Goal: Task Accomplishment & Management: Use online tool/utility

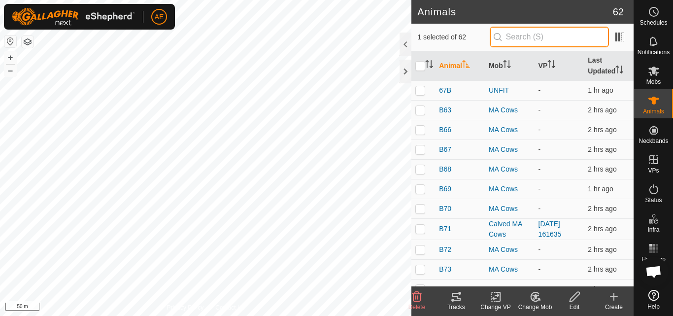
click at [547, 35] on input "text" at bounding box center [549, 37] width 119 height 21
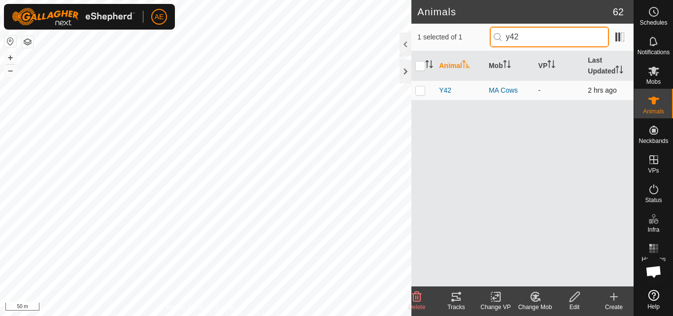
type input "y42"
click at [419, 93] on p-checkbox at bounding box center [421, 90] width 10 height 8
click at [536, 301] on icon at bounding box center [535, 296] width 8 height 9
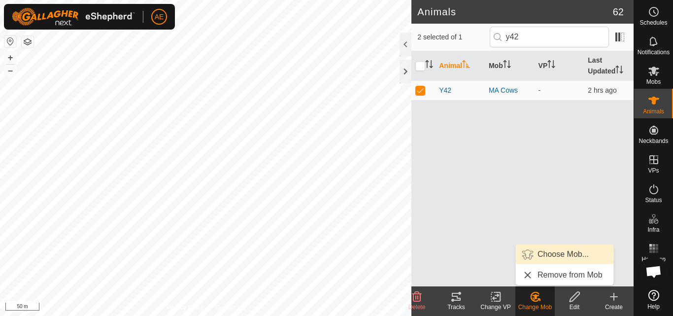
click at [548, 252] on link "Choose Mob..." at bounding box center [565, 254] width 98 height 20
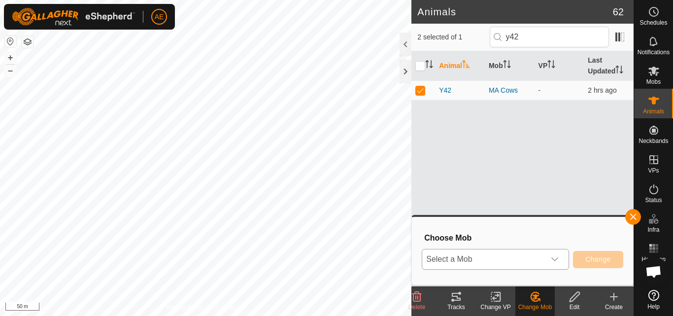
click at [557, 262] on icon "dropdown trigger" at bounding box center [555, 259] width 8 height 8
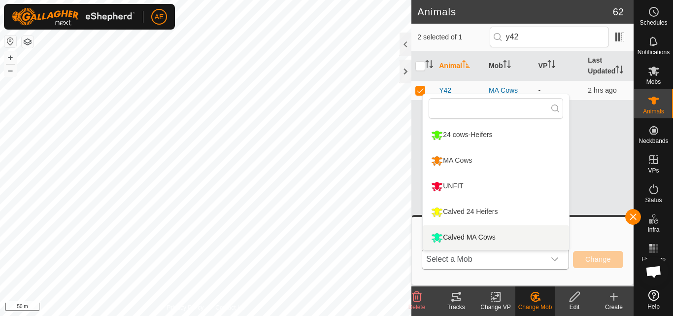
click at [523, 236] on li "Calved MA Cows" at bounding box center [496, 237] width 146 height 25
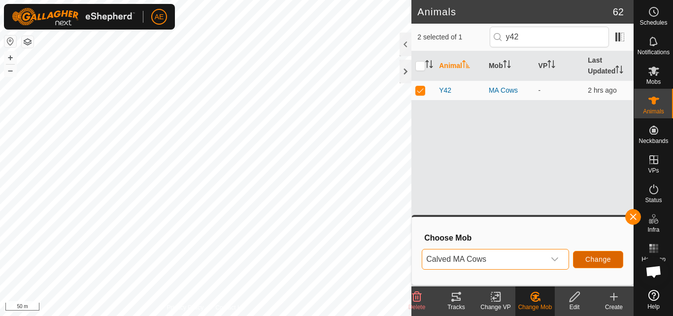
click at [593, 261] on span "Change" at bounding box center [599, 259] width 26 height 8
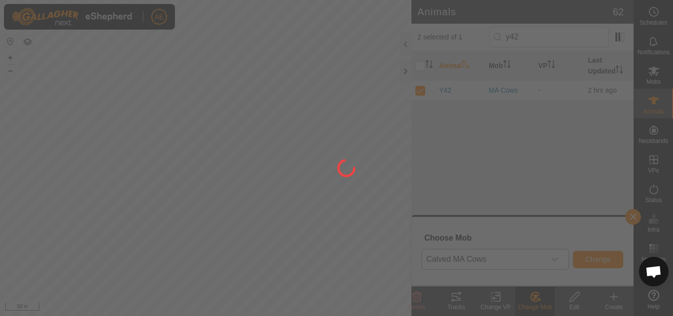
checkbox input "false"
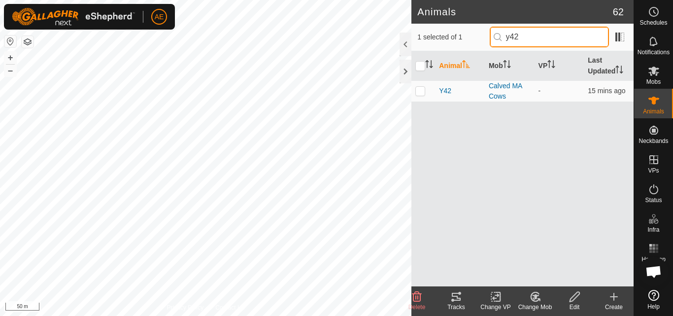
click at [532, 37] on input "y42" at bounding box center [549, 37] width 119 height 21
type input "y7"
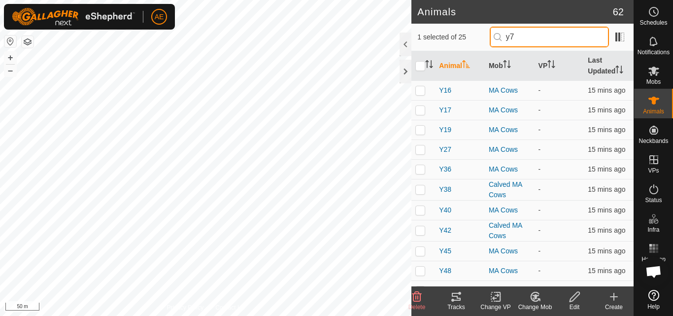
checkbox input "true"
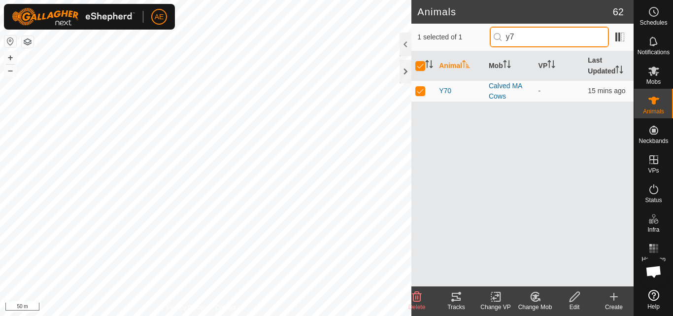
type input "y7o"
checkbox input "false"
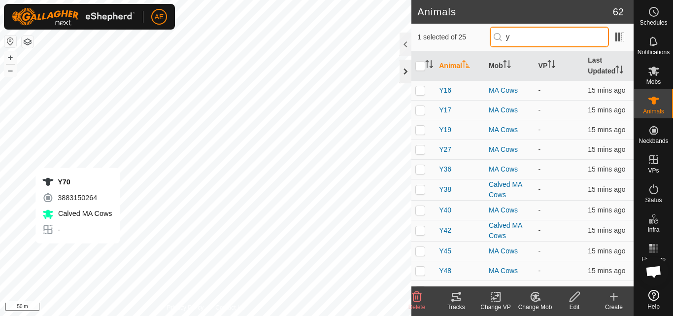
type input "y"
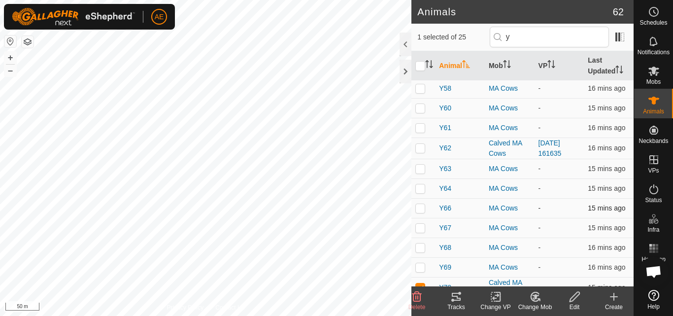
scroll to position [293, 0]
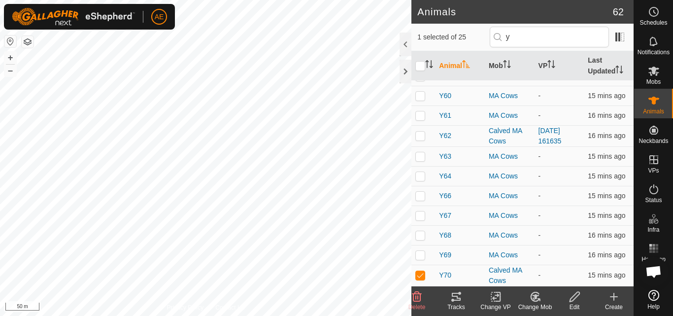
click at [535, 299] on icon at bounding box center [535, 296] width 7 height 5
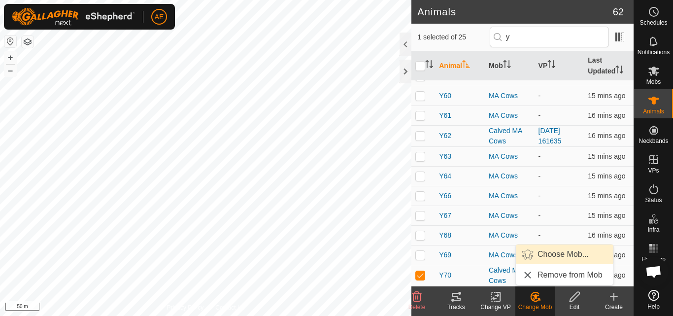
click at [548, 254] on link "Choose Mob..." at bounding box center [565, 254] width 98 height 20
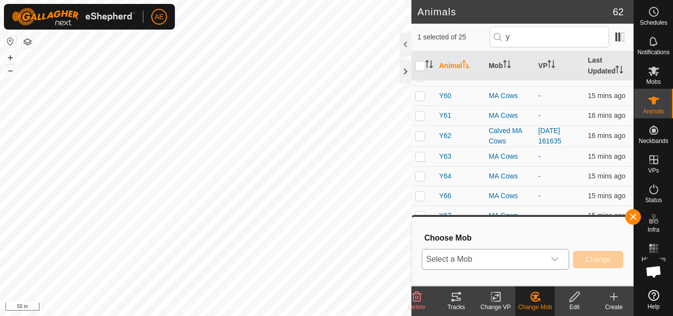
click at [554, 261] on icon "dropdown trigger" at bounding box center [555, 259] width 8 height 8
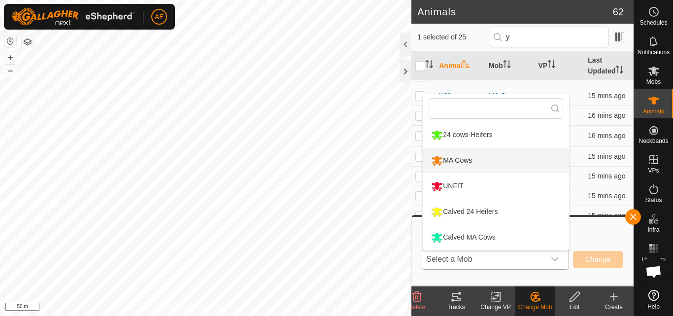
click at [506, 163] on li "MA Cows" at bounding box center [496, 160] width 146 height 25
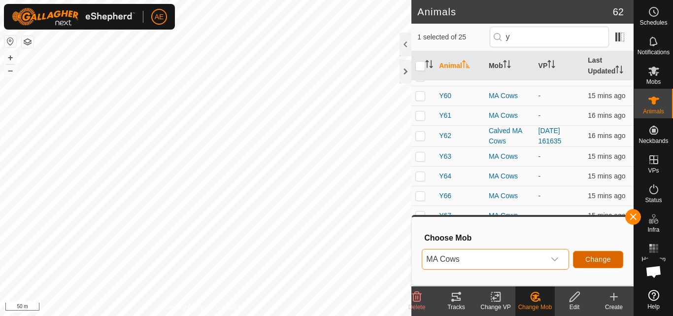
click at [594, 259] on span "Change" at bounding box center [599, 259] width 26 height 8
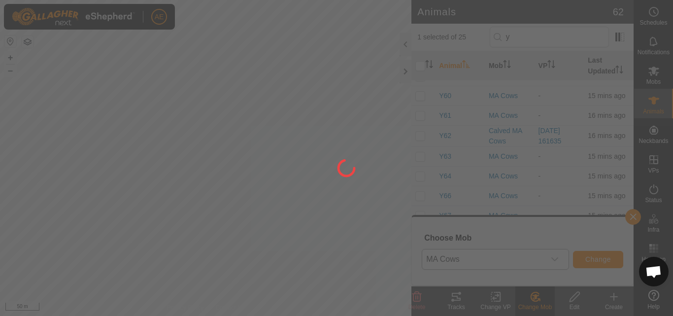
checkbox input "false"
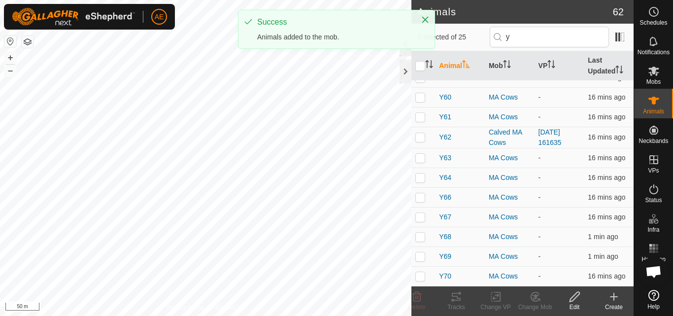
scroll to position [0, 0]
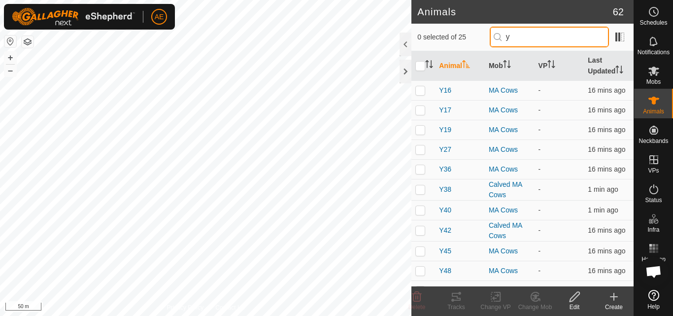
click at [518, 34] on input "y" at bounding box center [549, 37] width 119 height 21
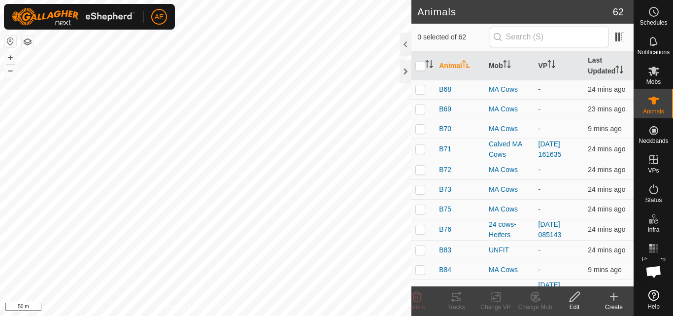
scroll to position [72, 0]
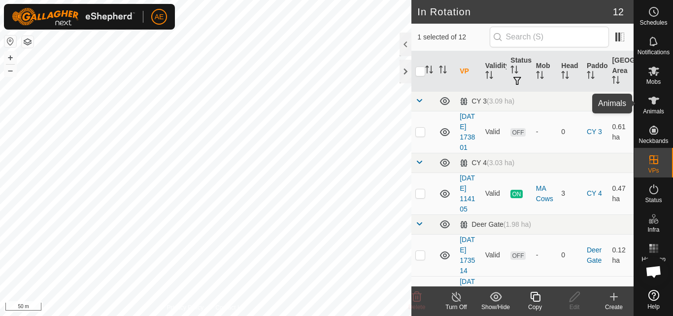
click at [661, 104] on es-animals-svg-icon at bounding box center [654, 101] width 18 height 16
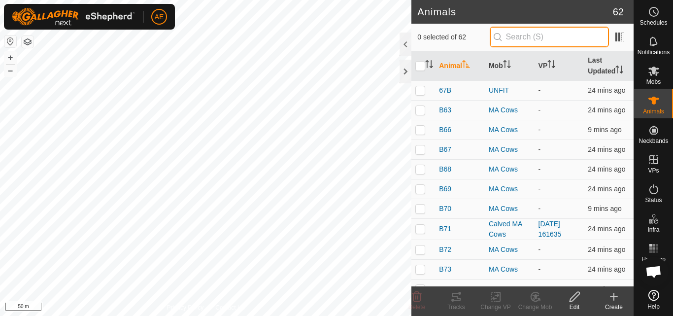
click at [527, 42] on input "text" at bounding box center [549, 37] width 119 height 21
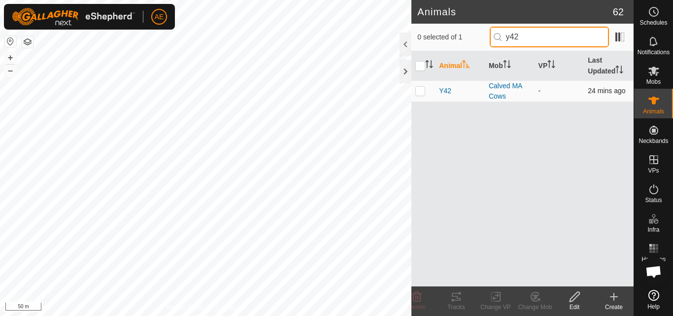
type input "y42"
click at [420, 94] on p-checkbox at bounding box center [421, 91] width 10 height 8
checkbox input "true"
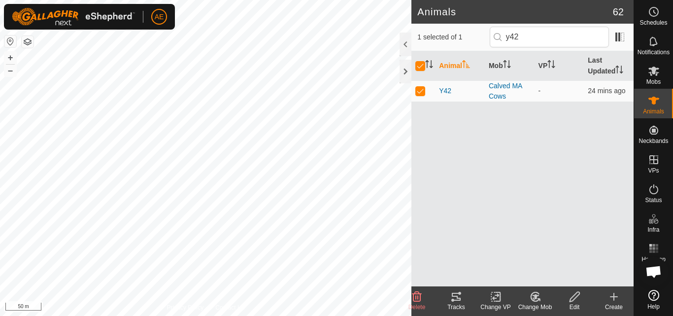
click at [493, 302] on icon at bounding box center [496, 297] width 12 height 12
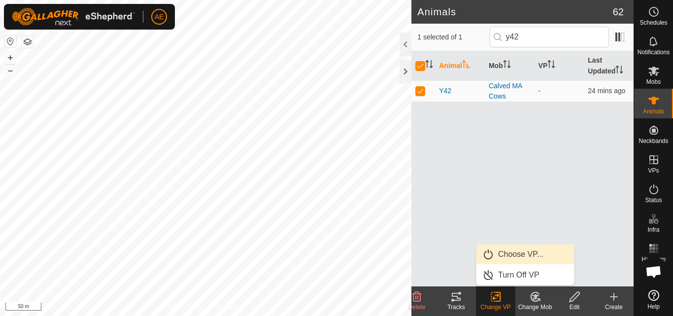
click at [517, 256] on link "Choose VP..." at bounding box center [526, 254] width 98 height 20
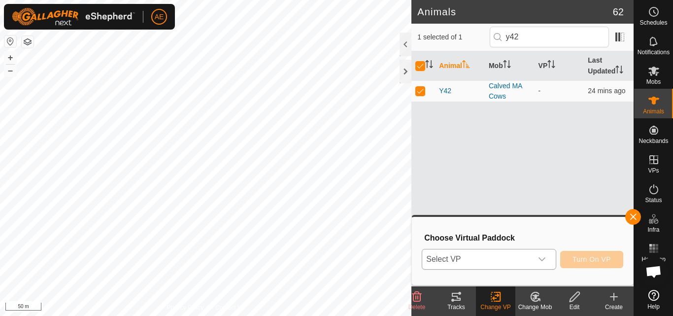
click at [544, 262] on icon "dropdown trigger" at bounding box center [542, 259] width 8 height 8
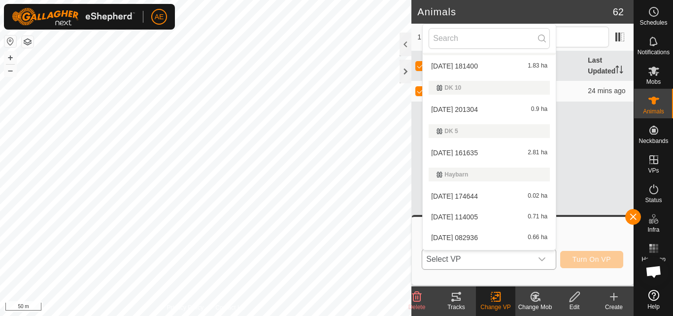
scroll to position [127, 0]
click at [469, 152] on li "[DATE] 161635 2.81 ha" at bounding box center [489, 152] width 133 height 20
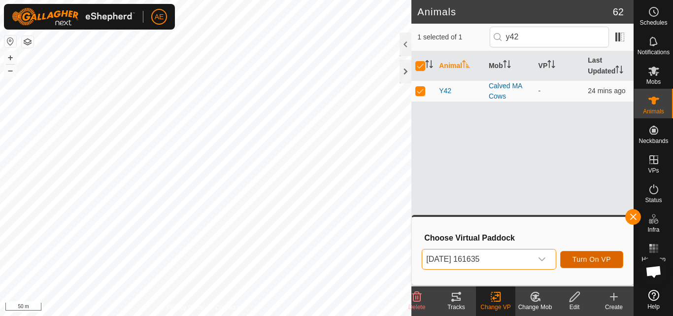
click at [589, 263] on span "Turn On VP" at bounding box center [592, 259] width 38 height 8
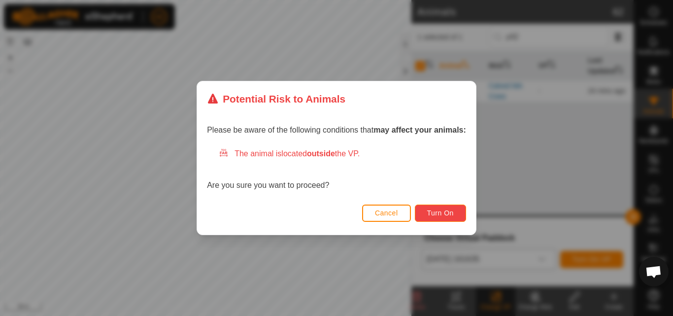
click at [446, 211] on span "Turn On" at bounding box center [440, 213] width 27 height 8
